Goal: Task Accomplishment & Management: Manage account settings

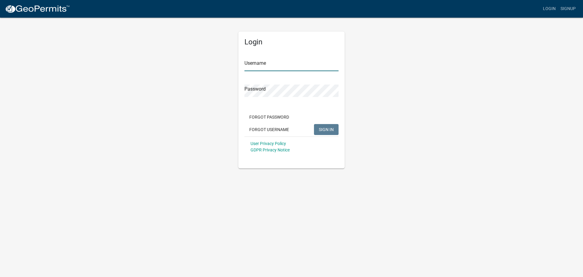
type input "Tkaster"
click at [320, 128] on span "SIGN IN" at bounding box center [326, 129] width 15 height 5
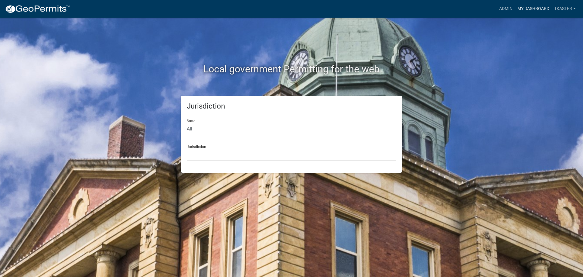
click at [536, 10] on link "My Dashboard" at bounding box center [533, 9] width 37 height 12
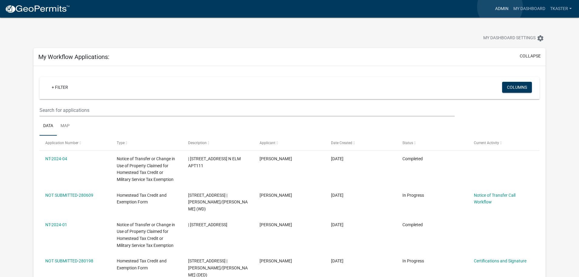
click at [500, 7] on link "Admin" at bounding box center [502, 9] width 18 height 12
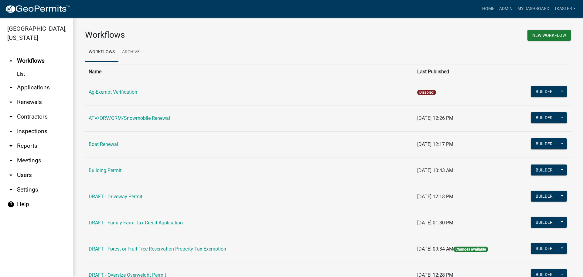
click at [40, 80] on link "arrow_drop_down Applications" at bounding box center [36, 87] width 73 height 15
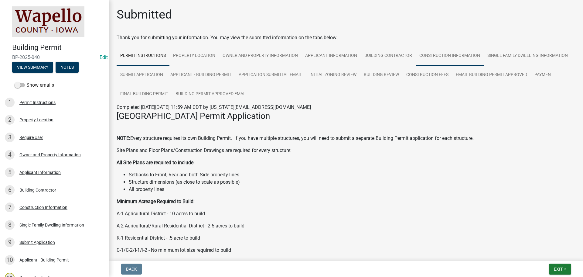
click at [447, 57] on link "Construction Information" at bounding box center [450, 55] width 68 height 19
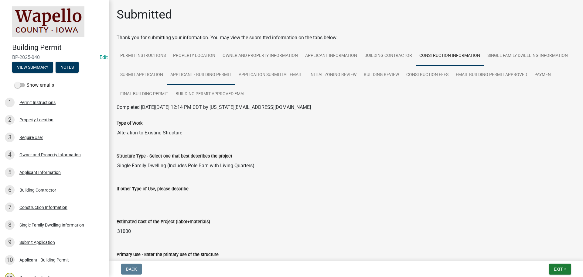
click at [189, 75] on link "Applicant - Building Permit" at bounding box center [201, 74] width 68 height 19
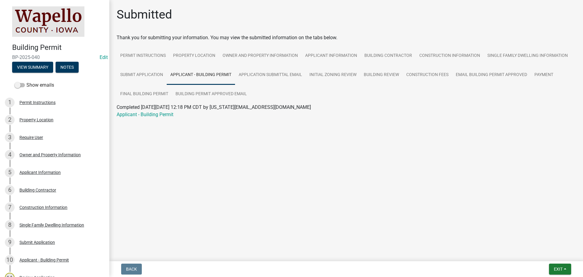
click at [148, 115] on link "Applicant - Building Permit" at bounding box center [145, 115] width 57 height 6
click at [386, 75] on link "Building Review" at bounding box center [381, 74] width 43 height 19
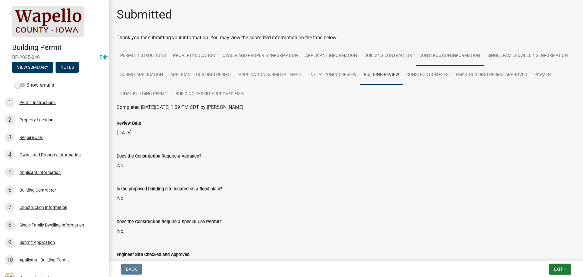
click at [439, 54] on link "Construction Information" at bounding box center [450, 55] width 68 height 19
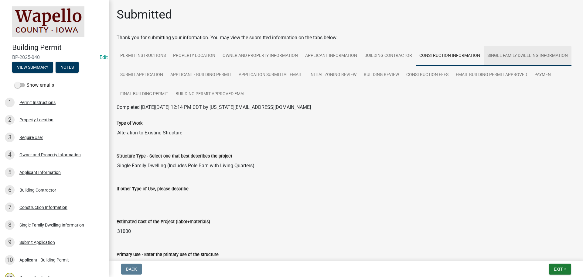
click at [499, 53] on link "Single Family Dwelling Information" at bounding box center [528, 55] width 88 height 19
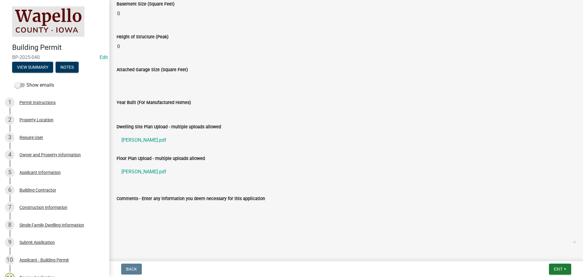
scroll to position [330, 0]
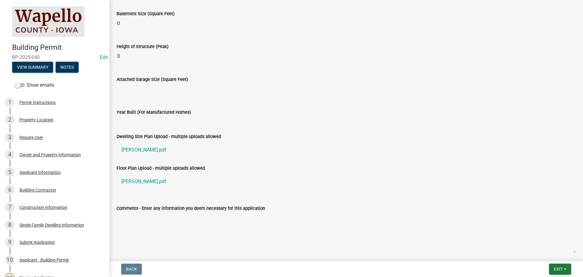
click at [135, 148] on link "[PERSON_NAME].pdf" at bounding box center [346, 150] width 459 height 15
